Goal: Task Accomplishment & Management: Manage account settings

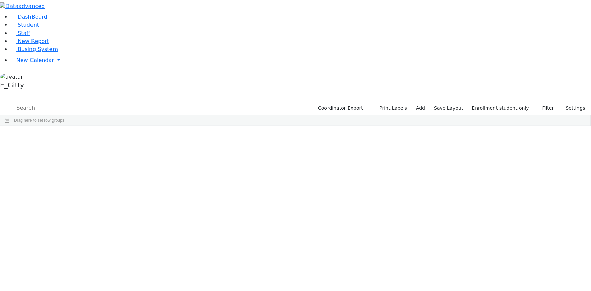
scroll to position [92, 0]
click at [75, 200] on div "Herskovic" at bounding box center [56, 268] width 38 height 9
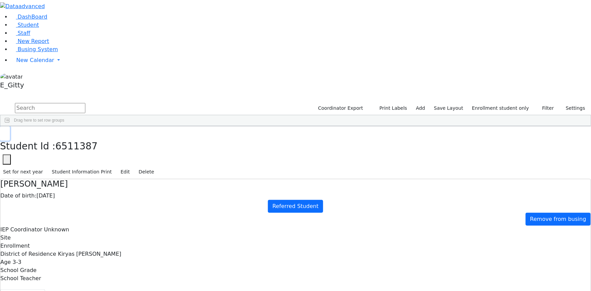
click at [7, 131] on icon "button" at bounding box center [5, 133] width 4 height 4
click at [44, 52] on span "Busing System" at bounding box center [38, 49] width 40 height 6
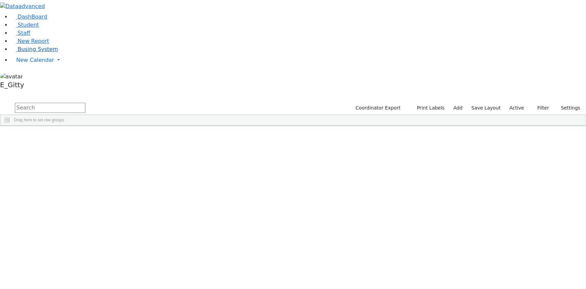
click at [39, 52] on span "Busing System" at bounding box center [38, 49] width 40 height 6
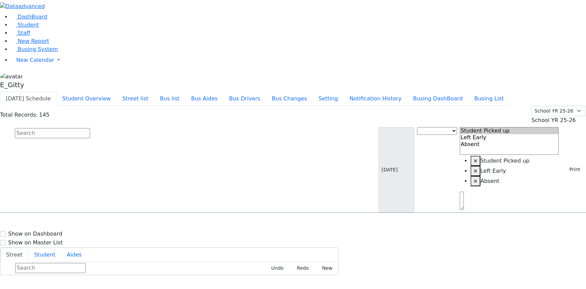
click at [90, 128] on input "text" at bounding box center [52, 133] width 75 height 10
type input "a"
type input "krau"
click at [162, 224] on div "2 Maglenitz St #401" at bounding box center [124, 232] width 83 height 17
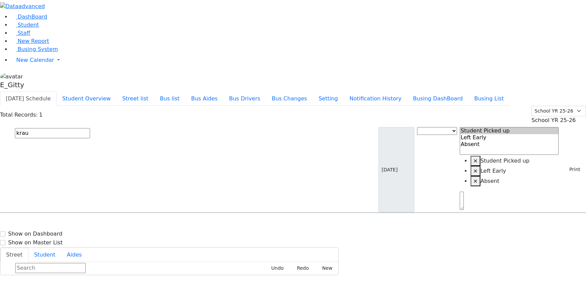
select select
click at [162, 224] on div "2 Maglenitz St #401" at bounding box center [124, 232] width 83 height 17
select select
click at [162, 224] on div "2 Maglenitz St #401" at bounding box center [124, 232] width 83 height 17
select select
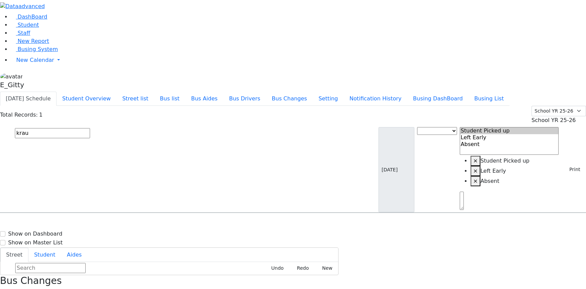
click at [83, 224] on div "Kraus Usher 7/13/2011" at bounding box center [41, 232] width 82 height 17
select select
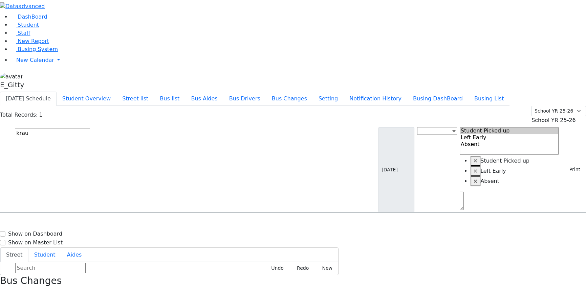
drag, startPoint x: 533, startPoint y: 94, endPoint x: 538, endPoint y: 92, distance: 5.0
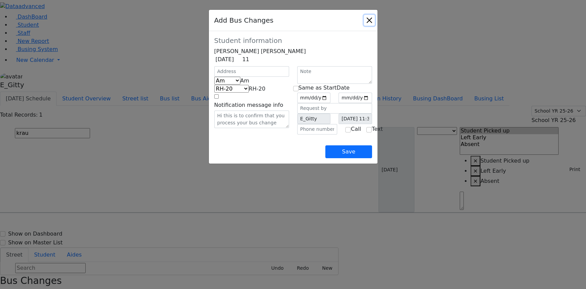
click at [375, 21] on button "Close" at bounding box center [369, 20] width 11 height 11
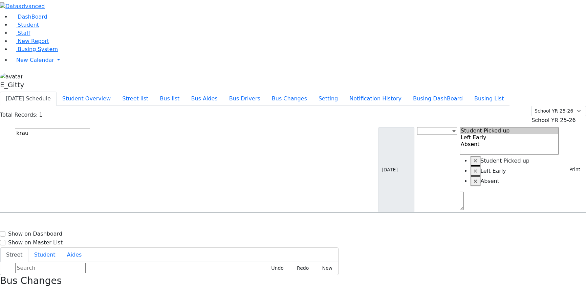
click at [421, 275] on div "Bus Changes" at bounding box center [293, 286] width 586 height 23
click at [574, 275] on div "Bus Changes" at bounding box center [293, 286] width 586 height 23
drag, startPoint x: 576, startPoint y: 6, endPoint x: 571, endPoint y: 7, distance: 5.5
click at [575, 275] on div "Bus Changes" at bounding box center [293, 286] width 586 height 23
click at [4, 289] on icon "button" at bounding box center [2, 294] width 4 height 4
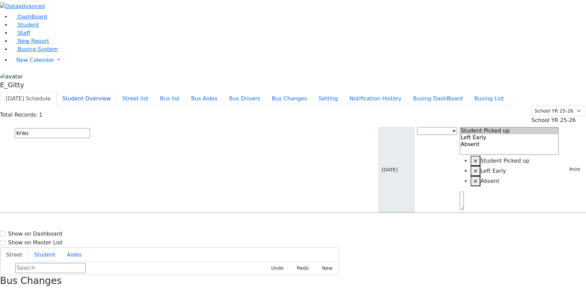
click at [116, 92] on button "Student Overview" at bounding box center [87, 99] width 60 height 14
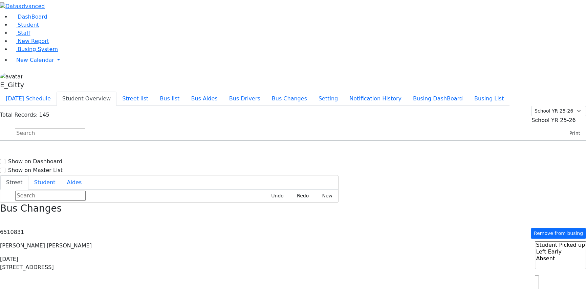
click at [85, 128] on input "text" at bounding box center [50, 133] width 70 height 10
type input "usher"
click at [103, 5] on div "DashBoard Student Staff New Report Busing System" at bounding box center [293, 168] width 586 height 337
click at [57, 92] on button "Today's Schedule" at bounding box center [28, 99] width 57 height 14
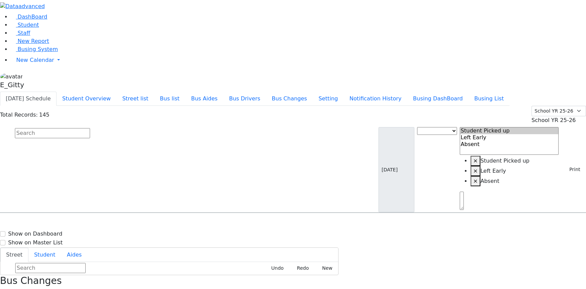
scroll to position [461, 0]
click at [90, 128] on input "text" at bounding box center [52, 133] width 75 height 10
type input "a"
type input "h"
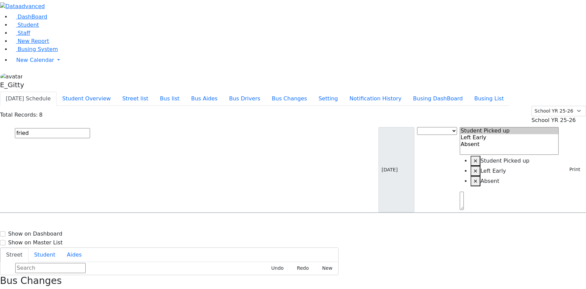
click at [90, 128] on input "fried" at bounding box center [52, 133] width 75 height 10
type input "f"
type input "her"
select select
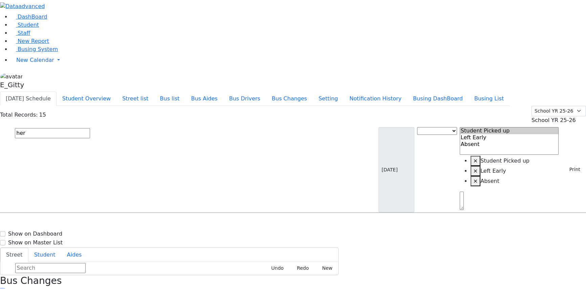
click at [4, 289] on button "button" at bounding box center [2, 293] width 4 height 9
click at [116, 92] on button "Student Overview" at bounding box center [87, 99] width 60 height 14
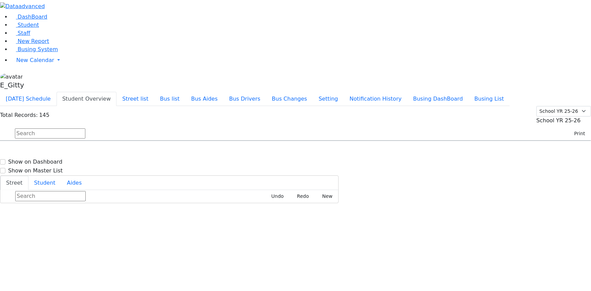
click at [85, 128] on input "text" at bounding box center [50, 133] width 70 height 10
type input "green"
click at [54, 184] on h6 "Greenfield Yehuda" at bounding box center [29, 187] width 50 height 6
select select
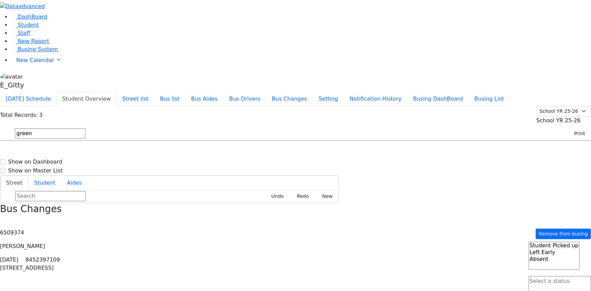
click at [54, 184] on h6 "Greenfield Yehuda" at bounding box center [29, 187] width 50 height 6
select select
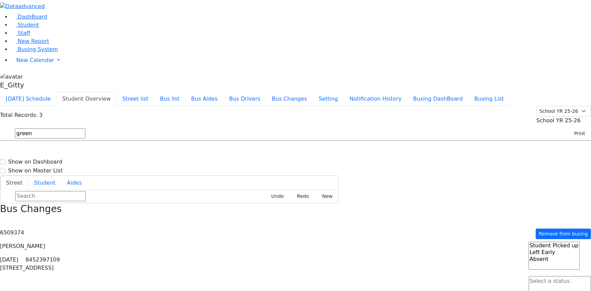
drag, startPoint x: 186, startPoint y: 169, endPoint x: 197, endPoint y: 172, distance: 11.5
click at [196, 172] on div "Greenfeld Chavy 8/1/2008 8457838758 161 Acres Rd. #203 KJ-1 161 Acres Rd. #203 …" at bounding box center [295, 176] width 590 height 51
click at [582, 203] on div "Bus Changes" at bounding box center [295, 214] width 591 height 23
click at [4, 220] on icon "button" at bounding box center [2, 222] width 4 height 4
click at [17, 52] on link "Busing System" at bounding box center [34, 49] width 47 height 6
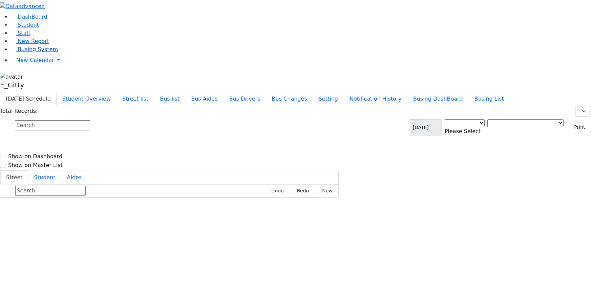
select select "3"
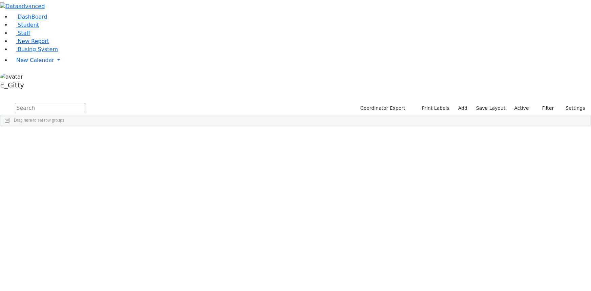
click at [85, 103] on input "text" at bounding box center [50, 108] width 70 height 10
click at [0, 102] on button "submit" at bounding box center [6, 108] width 13 height 13
type input "c"
type input "Itzk"
click at [76, 146] on div "Itzkowitz" at bounding box center [57, 150] width 38 height 9
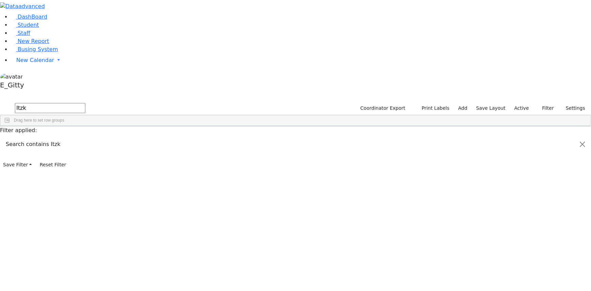
click at [76, 146] on div "Itzkowitz" at bounding box center [57, 150] width 38 height 9
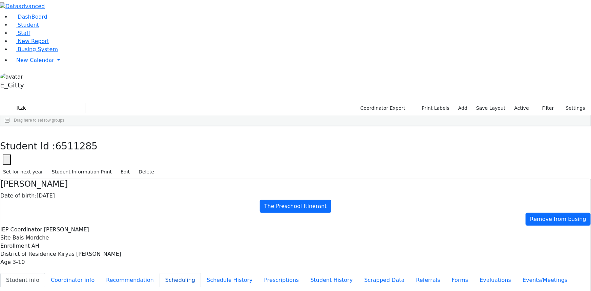
click at [159, 273] on button "Scheduling" at bounding box center [179, 280] width 41 height 14
click at [10, 126] on button "button" at bounding box center [5, 133] width 10 height 14
click at [36, 28] on link "Student" at bounding box center [25, 25] width 28 height 6
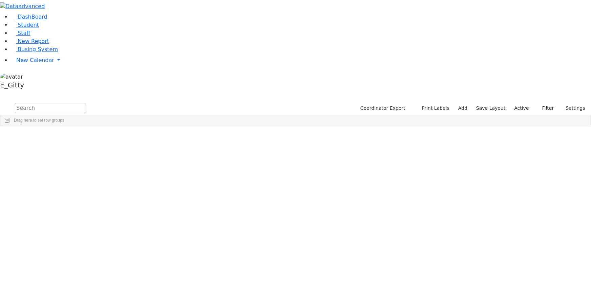
drag, startPoint x: 92, startPoint y: 29, endPoint x: 90, endPoint y: 20, distance: 9.0
click at [85, 103] on input "text" at bounding box center [50, 108] width 70 height 10
type input "[PERSON_NAME]"
click at [38, 146] on div "6511117" at bounding box center [18, 150] width 37 height 9
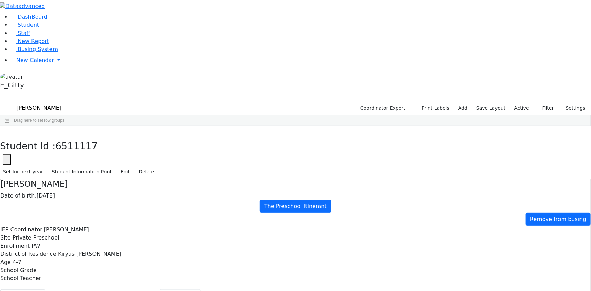
click at [166, 289] on button "Scheduling" at bounding box center [179, 296] width 41 height 14
drag, startPoint x: 119, startPoint y: 7, endPoint x: 122, endPoint y: 0, distance: 7.7
click at [10, 126] on button "button" at bounding box center [5, 133] width 10 height 14
click at [23, 52] on span "Busing System" at bounding box center [38, 49] width 40 height 6
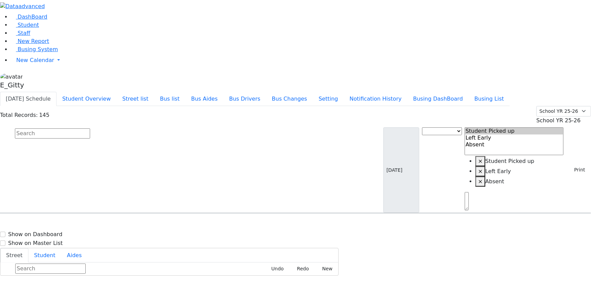
click at [90, 128] on input "text" at bounding box center [52, 133] width 75 height 10
type input "perl"
click at [54, 232] on h6 "[DATE] 8457827129" at bounding box center [29, 235] width 50 height 6
select select
click at [54, 232] on h6 "[DATE] 8457827129" at bounding box center [29, 235] width 50 height 6
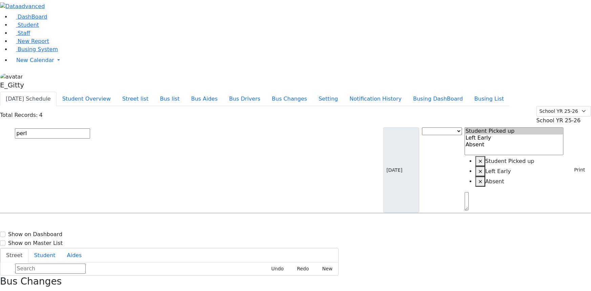
select select
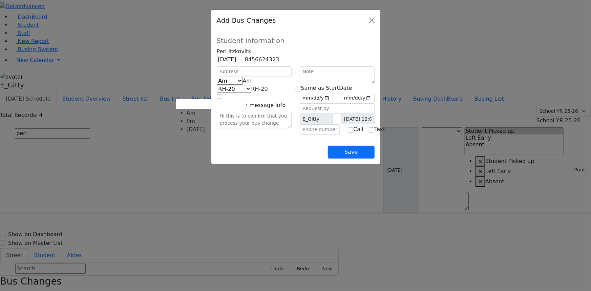
click at [243, 84] on span "Am" at bounding box center [247, 81] width 9 height 6
select select "2"
select select "337"
click at [217, 77] on input "text" at bounding box center [254, 71] width 75 height 10
drag, startPoint x: 253, startPoint y: 20, endPoint x: 296, endPoint y: 24, distance: 43.2
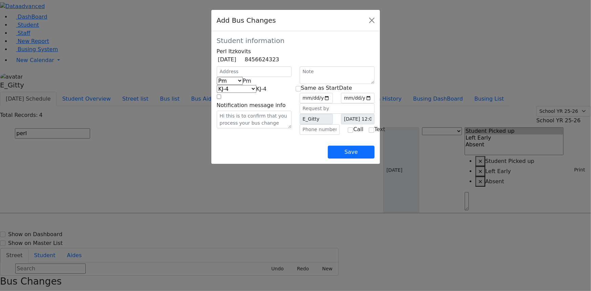
click at [296, 24] on div "Add Bus Changes" at bounding box center [295, 20] width 169 height 21
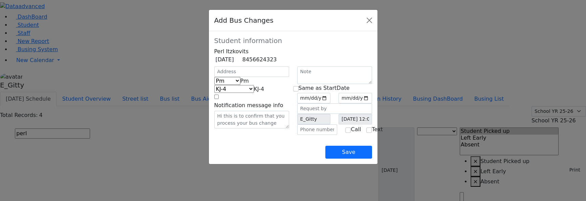
click at [260, 16] on div "Add Bus Changes" at bounding box center [293, 20] width 169 height 21
click at [375, 20] on button "Close" at bounding box center [369, 20] width 11 height 11
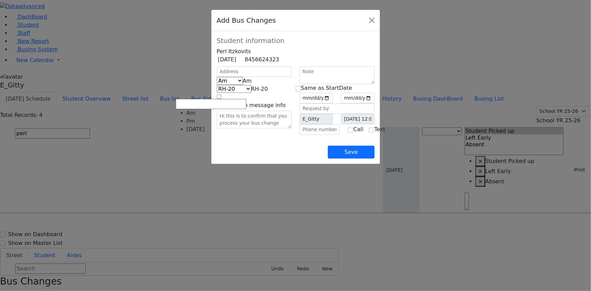
click at [243, 84] on span "Am" at bounding box center [247, 81] width 9 height 6
select select "2"
select select "337"
click at [244, 77] on input "text" at bounding box center [254, 71] width 75 height 10
type input "90 Winchester Dr"
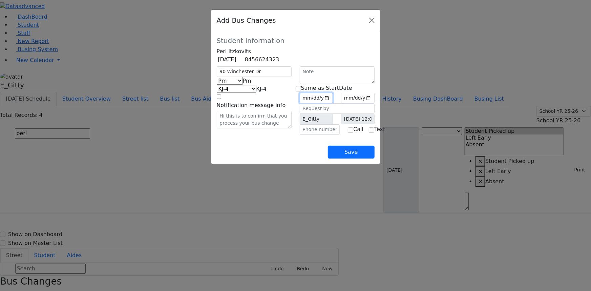
click at [333, 103] on input "date" at bounding box center [317, 98] width 34 height 10
type input "[DATE]"
click at [299, 91] on input "checkbox" at bounding box center [297, 88] width 5 height 5
checkbox input "true"
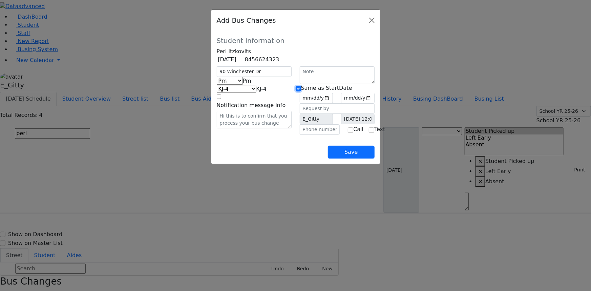
type input "[DATE]"
click at [311, 135] on input "text" at bounding box center [320, 129] width 40 height 10
type input "[PHONE_NUMBER]"
click at [374, 158] on button "Save" at bounding box center [351, 152] width 46 height 13
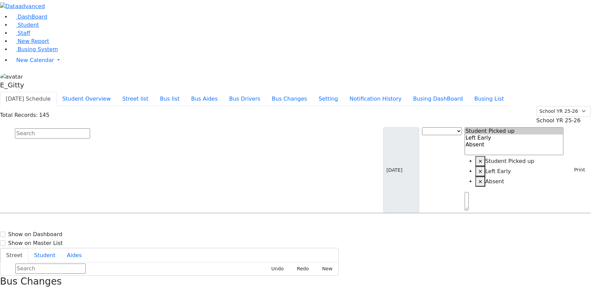
click at [90, 128] on input "text" at bounding box center [52, 133] width 75 height 10
type input "perl"
